Goal: Task Accomplishment & Management: Manage account settings

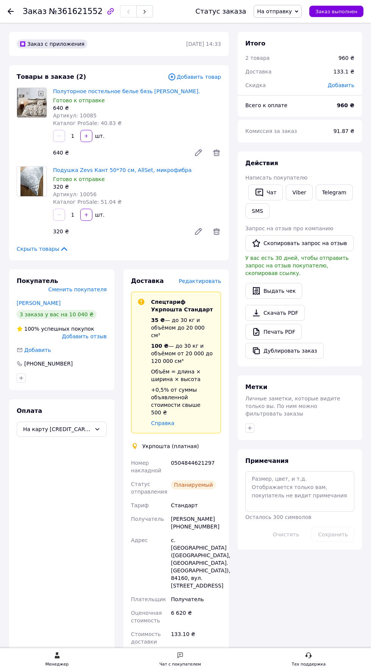
scroll to position [1234, 0]
click at [11, 11] on use at bounding box center [11, 11] width 6 height 6
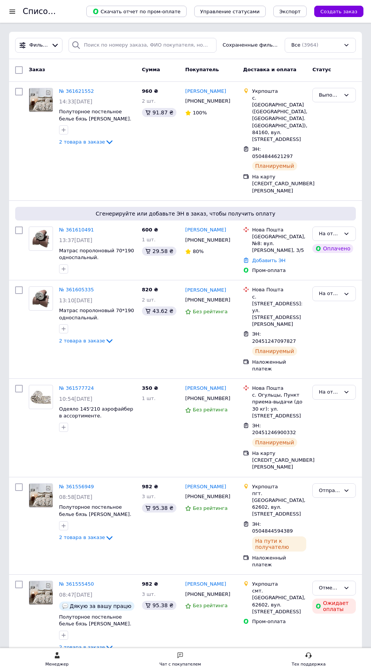
click at [59, 45] on icon at bounding box center [55, 45] width 8 height 8
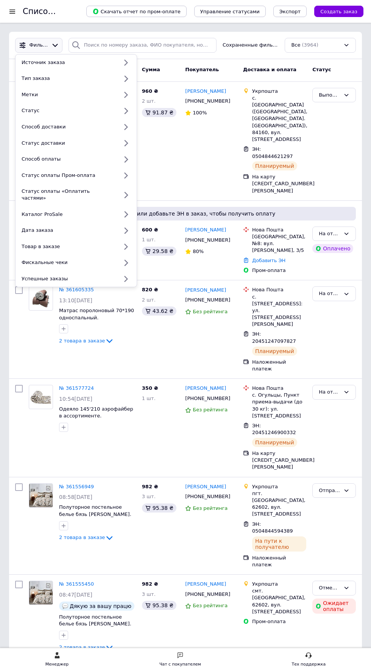
click at [47, 110] on div "Статус" at bounding box center [69, 110] width 100 height 7
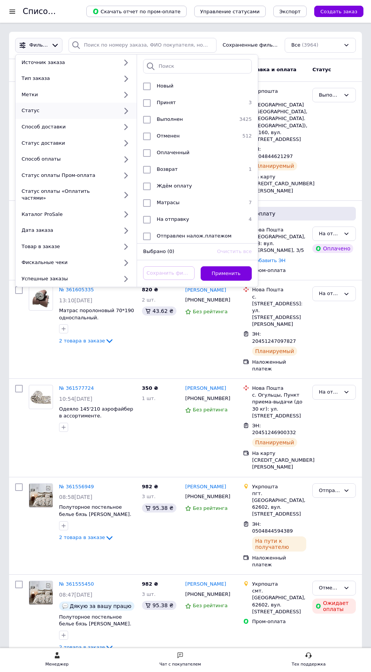
click at [174, 216] on span "На отправку" at bounding box center [173, 219] width 32 height 6
checkbox input "true"
click at [226, 266] on button "Применить" at bounding box center [227, 273] width 52 height 15
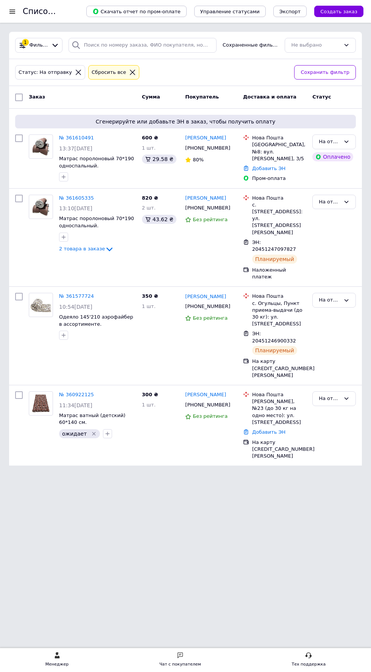
click at [129, 70] on icon at bounding box center [132, 72] width 7 height 7
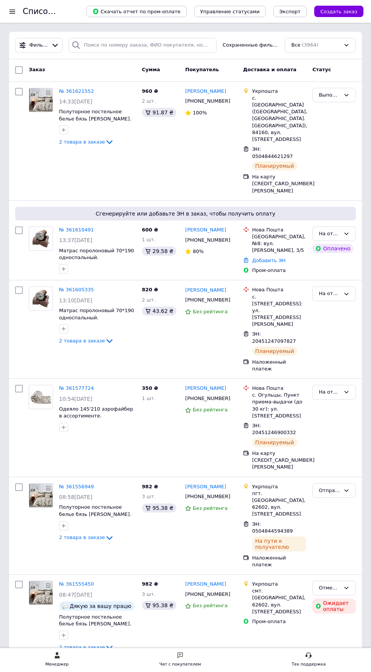
click at [56, 47] on icon at bounding box center [55, 45] width 8 height 8
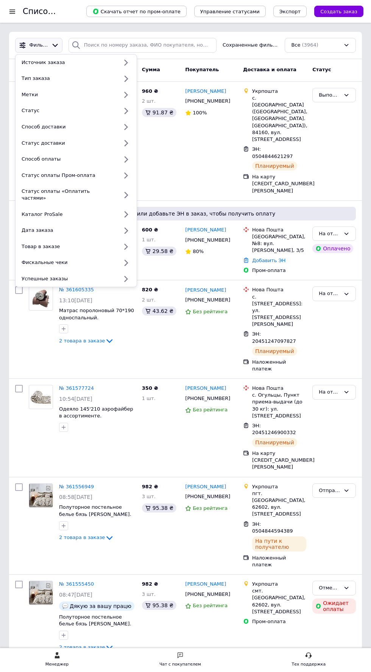
click at [49, 111] on div "Статус" at bounding box center [69, 110] width 100 height 7
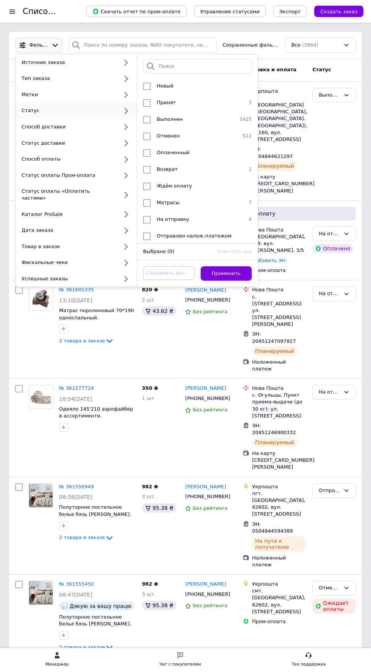
click at [158, 103] on span "Принят" at bounding box center [166, 103] width 19 height 6
checkbox input "true"
click at [228, 266] on button "Применить" at bounding box center [227, 273] width 52 height 15
